Goal: Use online tool/utility: Utilize a website feature to perform a specific function

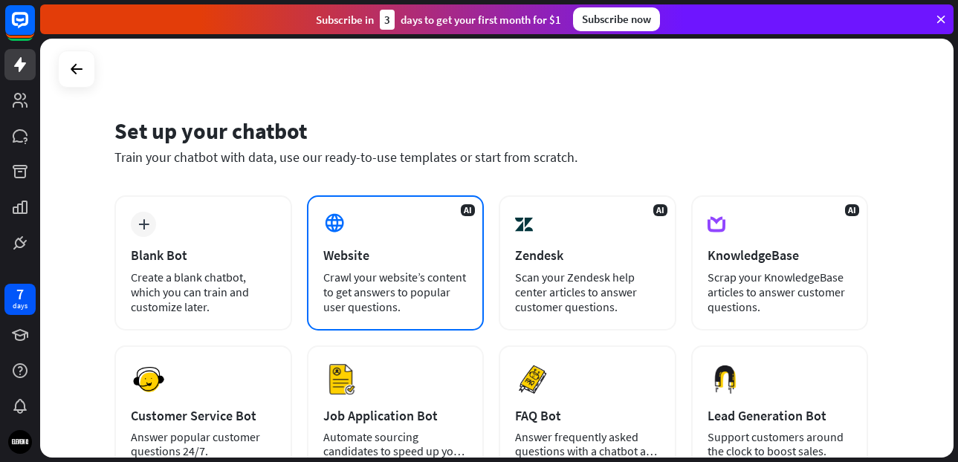
click at [406, 278] on div "Crawl your website’s content to get answers to popular user questions." at bounding box center [395, 292] width 145 height 45
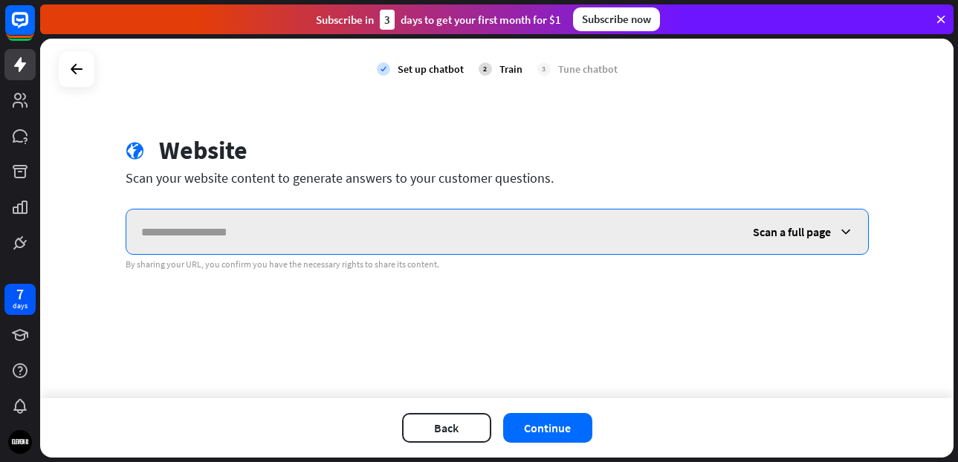
paste input "**********"
type input "**********"
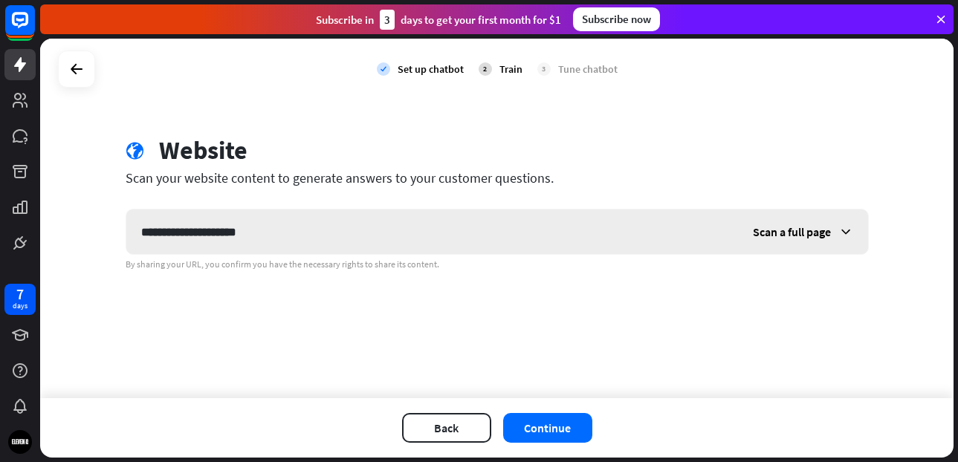
click at [845, 233] on icon at bounding box center [845, 231] width 15 height 15
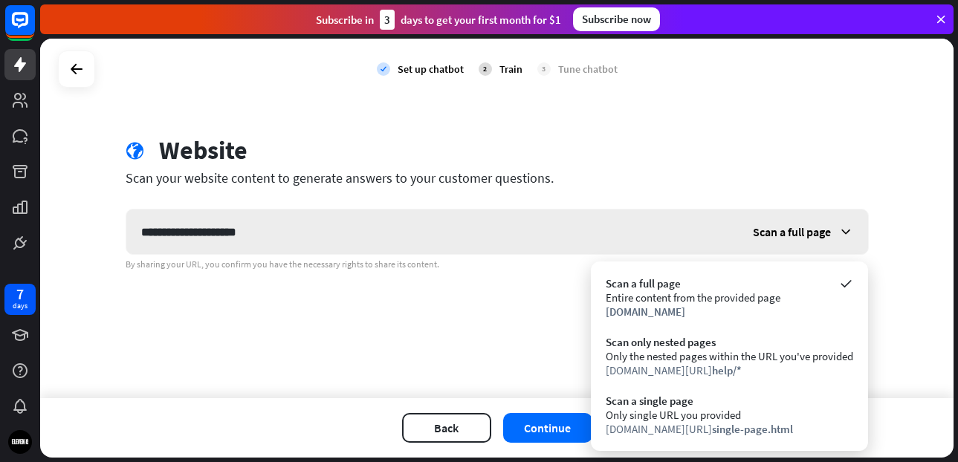
click at [845, 233] on icon at bounding box center [845, 231] width 15 height 15
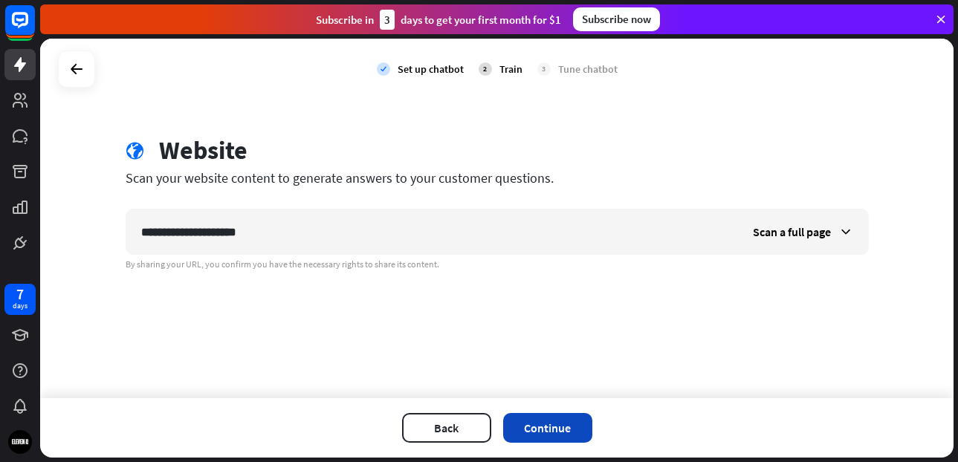
click at [558, 427] on button "Continue" at bounding box center [547, 428] width 89 height 30
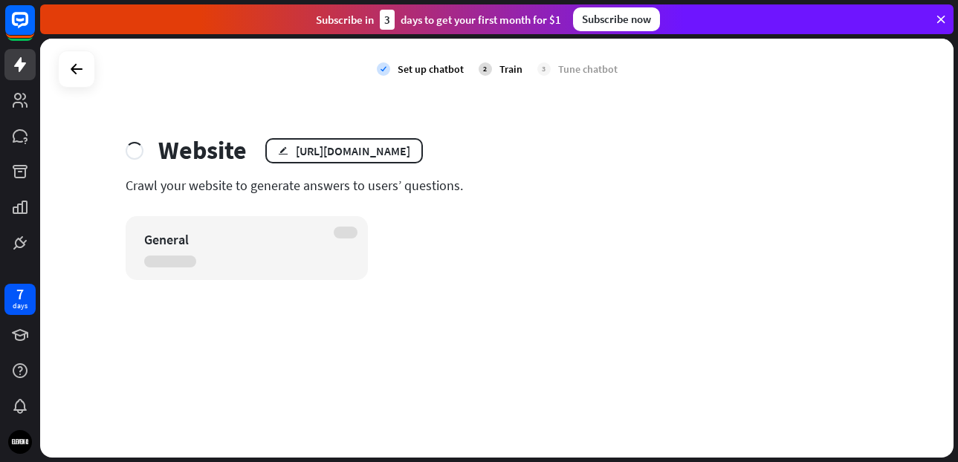
click at [892, 244] on div "check Set up chatbot 2 Train 3 Tune chatbot Website edit [URL][DOMAIN_NAME] Cra…" at bounding box center [496, 248] width 913 height 419
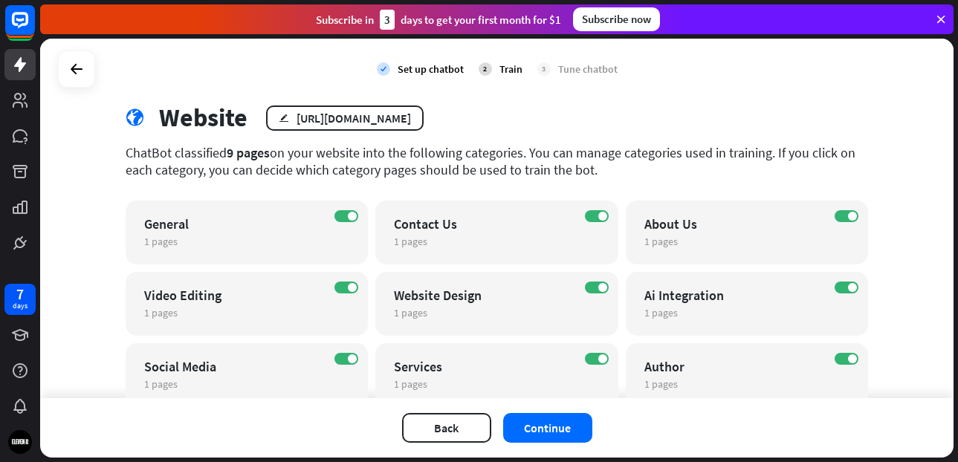
scroll to position [89, 0]
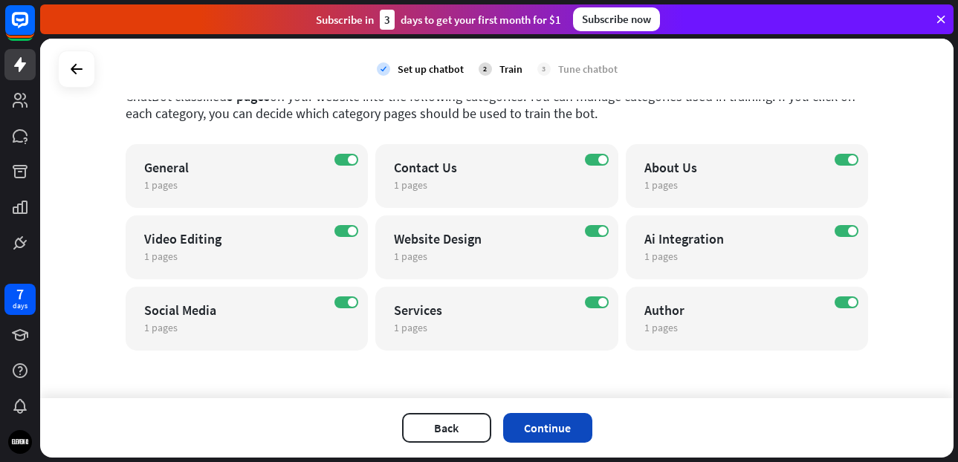
click at [554, 427] on button "Continue" at bounding box center [547, 428] width 89 height 30
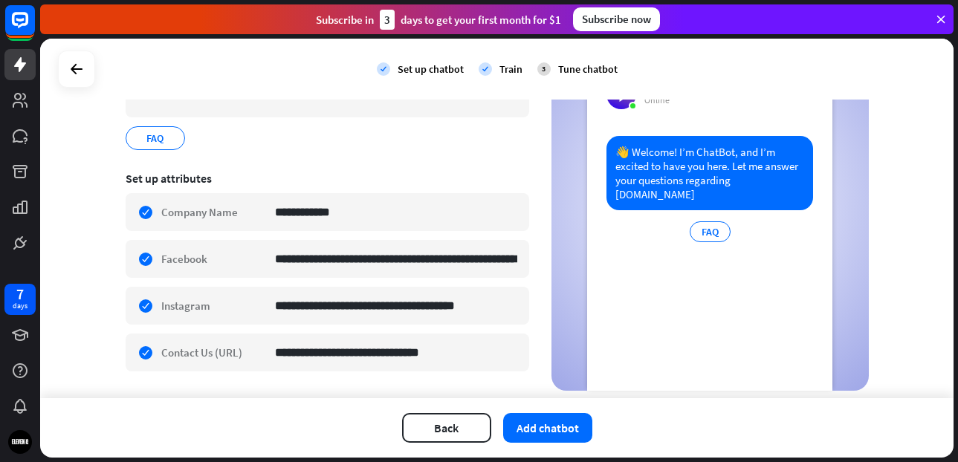
scroll to position [217, 0]
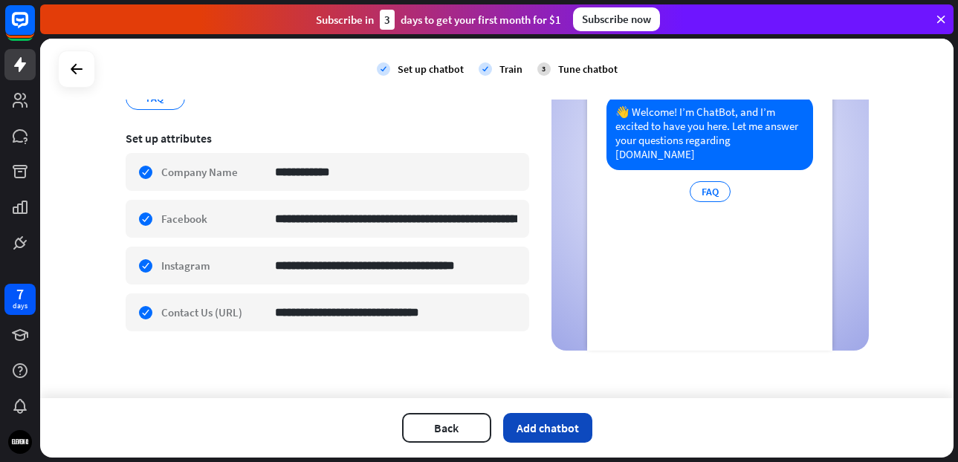
click at [545, 431] on button "Add chatbot" at bounding box center [547, 428] width 89 height 30
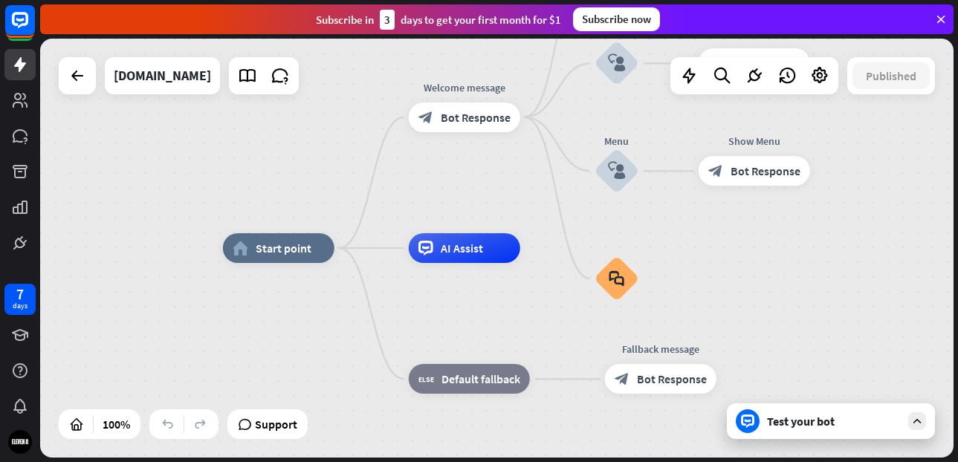
click at [852, 418] on div "Test your bot" at bounding box center [834, 421] width 134 height 15
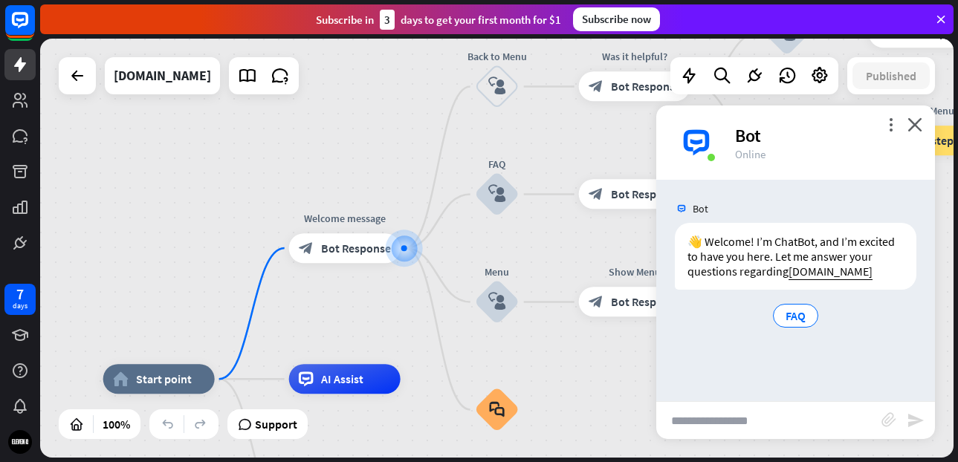
click at [746, 421] on input "text" at bounding box center [768, 420] width 225 height 37
